Goal: Information Seeking & Learning: Check status

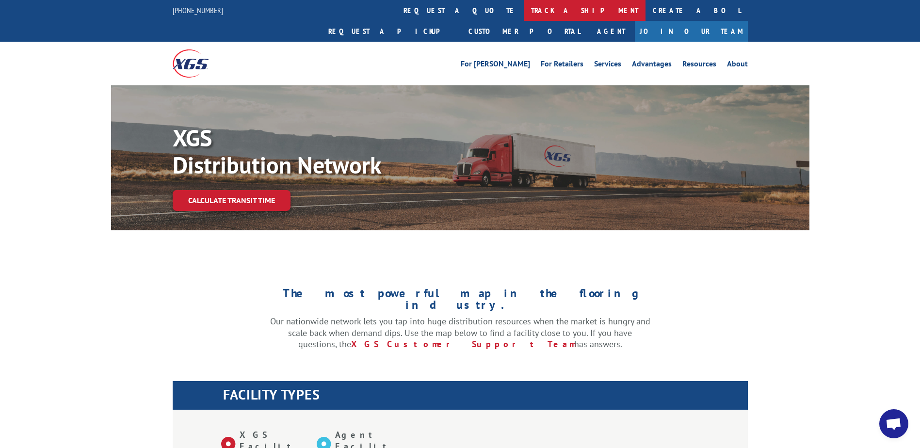
click at [524, 11] on link "track a shipment" at bounding box center [585, 10] width 122 height 21
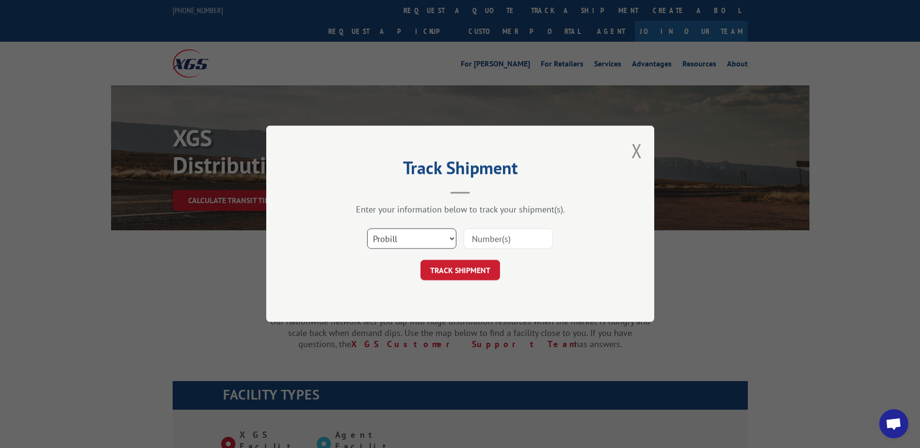
drag, startPoint x: 399, startPoint y: 236, endPoint x: 401, endPoint y: 249, distance: 13.2
click at [399, 237] on select "Select category... Probill BOL PO" at bounding box center [411, 239] width 89 height 20
select select "bol"
click at [367, 229] on select "Select category... Probill BOL PO" at bounding box center [411, 239] width 89 height 20
click at [501, 239] on input at bounding box center [508, 239] width 89 height 20
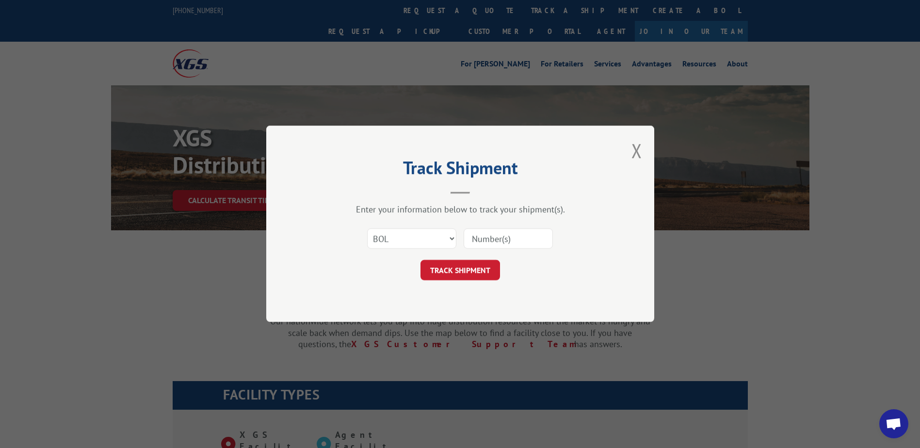
paste input "Shipment 0002866686 / 1"
drag, startPoint x: 513, startPoint y: 240, endPoint x: 443, endPoint y: 243, distance: 69.4
click at [443, 243] on div "Select category... Probill BOL PO Shipment 0002866686" at bounding box center [460, 239] width 291 height 32
type input "2866686"
click at [461, 270] on button "TRACK SHIPMENT" at bounding box center [461, 271] width 80 height 20
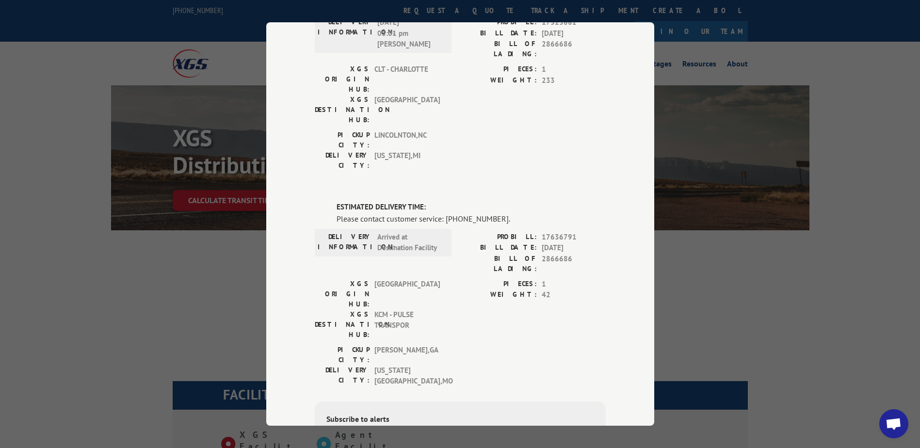
scroll to position [97, 0]
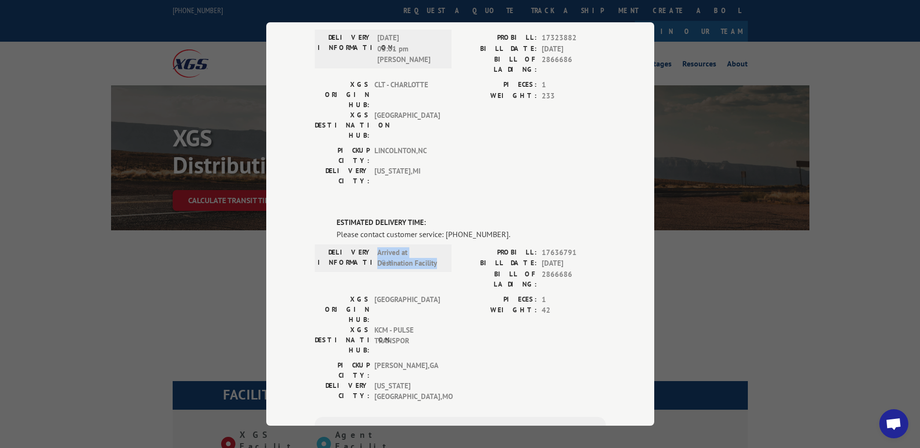
drag, startPoint x: 376, startPoint y: 197, endPoint x: 435, endPoint y: 207, distance: 60.1
click at [435, 247] on span "Arrived at Destination Facility" at bounding box center [410, 258] width 66 height 22
drag, startPoint x: 446, startPoint y: 180, endPoint x: 492, endPoint y: 179, distance: 46.1
click at [492, 229] on div "Please contact customer service: [PHONE_NUMBER]." at bounding box center [471, 235] width 269 height 12
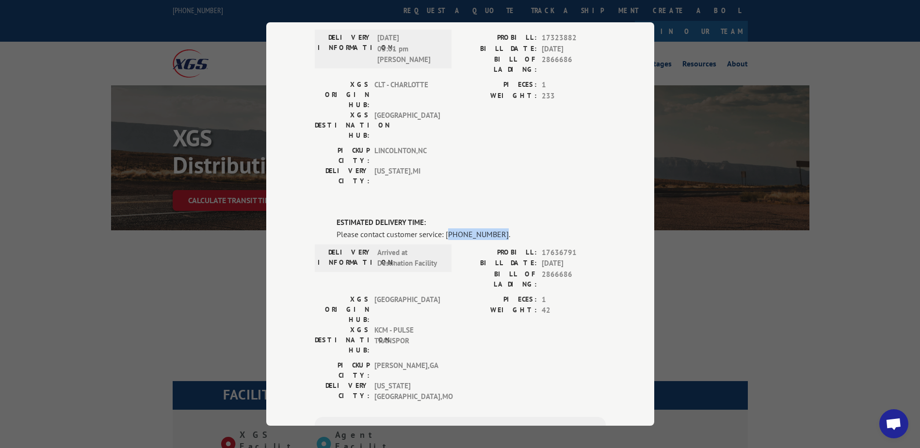
click at [492, 229] on div "Please contact customer service: [PHONE_NUMBER]." at bounding box center [471, 235] width 269 height 12
drag, startPoint x: 539, startPoint y: 187, endPoint x: 539, endPoint y: 182, distance: 4.9
drag, startPoint x: 539, startPoint y: 182, endPoint x: 509, endPoint y: 184, distance: 29.2
click at [509, 229] on div "Please contact customer service: [PHONE_NUMBER]." at bounding box center [471, 235] width 269 height 12
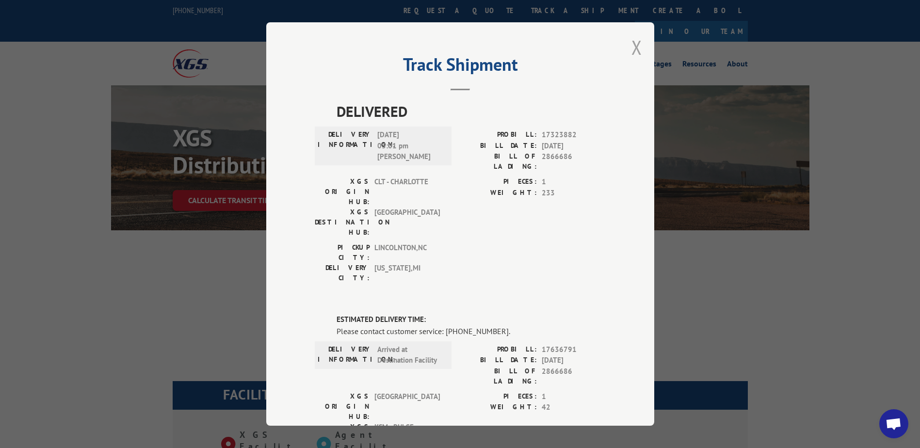
click at [634, 54] on button "Close modal" at bounding box center [637, 47] width 11 height 26
